Goal: Information Seeking & Learning: Learn about a topic

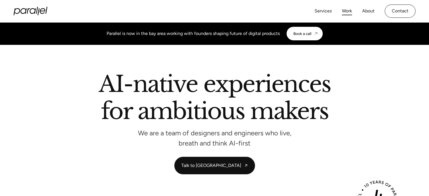
click at [349, 9] on link "Work" at bounding box center [346, 11] width 10 height 8
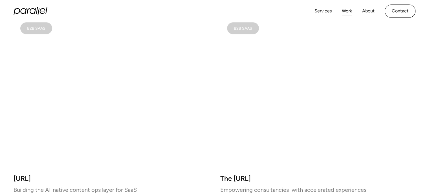
scroll to position [394, 0]
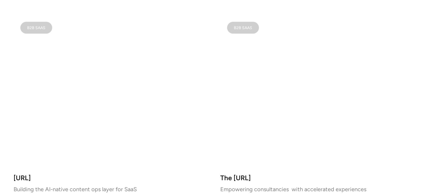
click at [168, 134] on video at bounding box center [111, 92] width 195 height 154
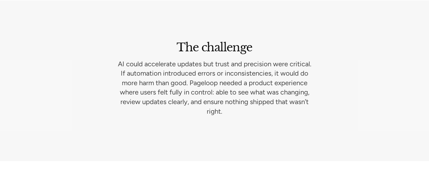
scroll to position [803, 0]
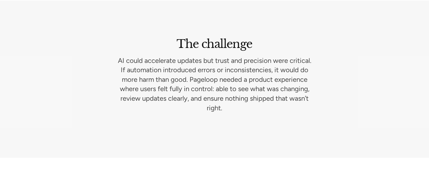
drag, startPoint x: 315, startPoint y: 136, endPoint x: 321, endPoint y: 171, distance: 36.1
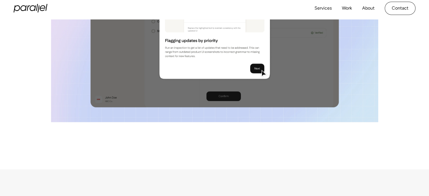
scroll to position [623, 0]
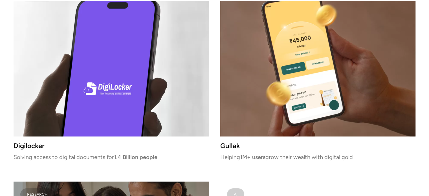
scroll to position [1624, 0]
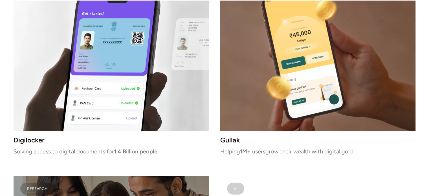
click at [101, 85] on video at bounding box center [111, 54] width 195 height 154
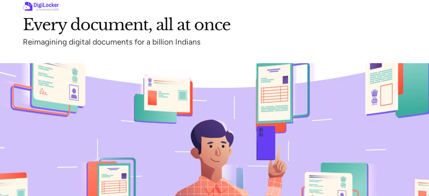
scroll to position [29, 0]
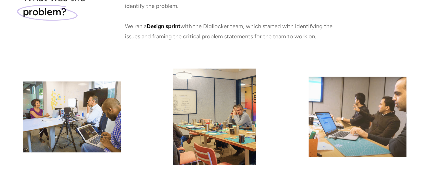
click at [209, 117] on img at bounding box center [214, 116] width 83 height 96
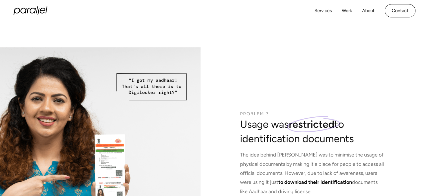
scroll to position [2266, 0]
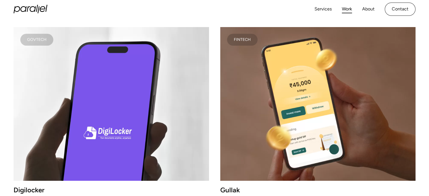
scroll to position [1574, 0]
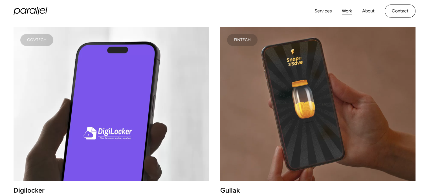
click at [270, 87] on video at bounding box center [317, 104] width 195 height 154
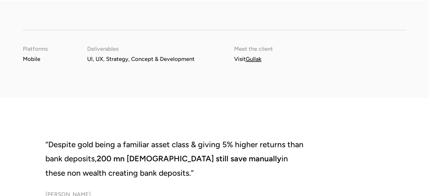
scroll to position [634, 0]
click at [255, 61] on link "Gullak" at bounding box center [253, 58] width 16 height 7
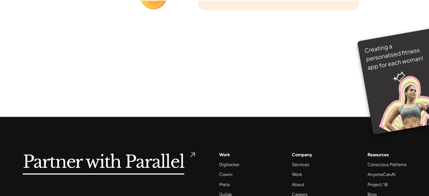
scroll to position [3783, 0]
